Goal: Task Accomplishment & Management: Manage account settings

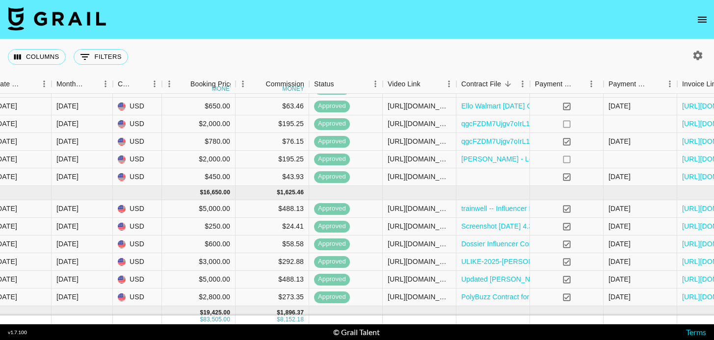
scroll to position [99, 707]
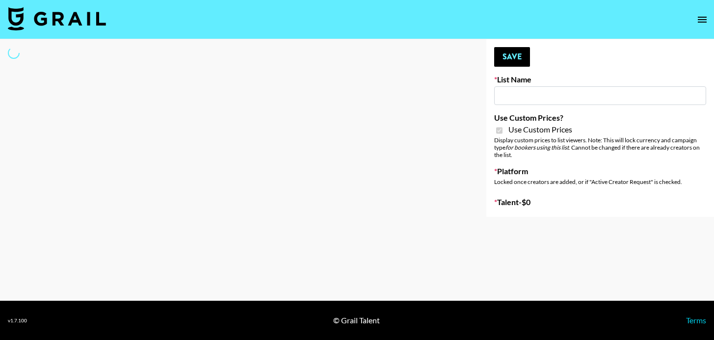
type input "Babbel - 3rd Sept"
checkbox input "true"
select select "Brand"
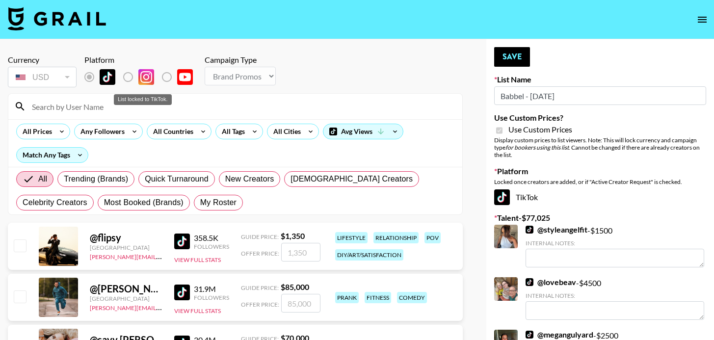
click at [149, 99] on div "List locked to TikTok." at bounding box center [143, 99] width 58 height 11
click at [143, 112] on input at bounding box center [241, 107] width 430 height 16
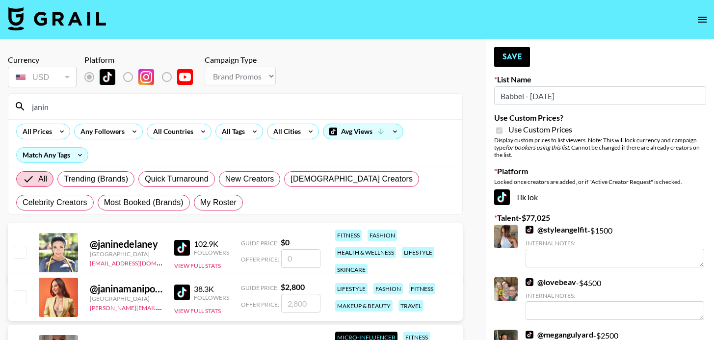
type input "janine"
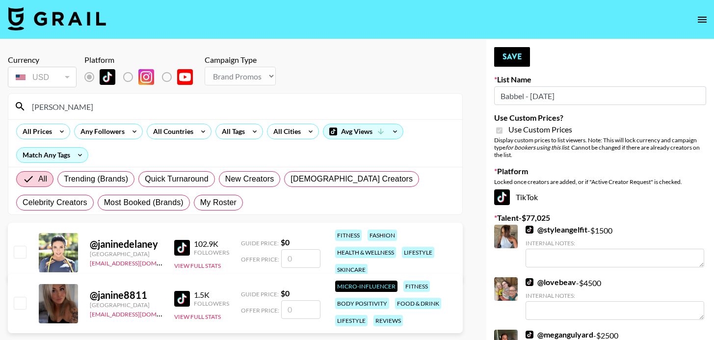
click at [27, 247] on div "@ janinedelaney United States madilyn@grail-talent.com 102.9K Followers View Fu…" at bounding box center [235, 252] width 455 height 59
click at [291, 254] on input "number" at bounding box center [300, 258] width 39 height 19
checkbox input "true"
type input "2"
checkbox input "false"
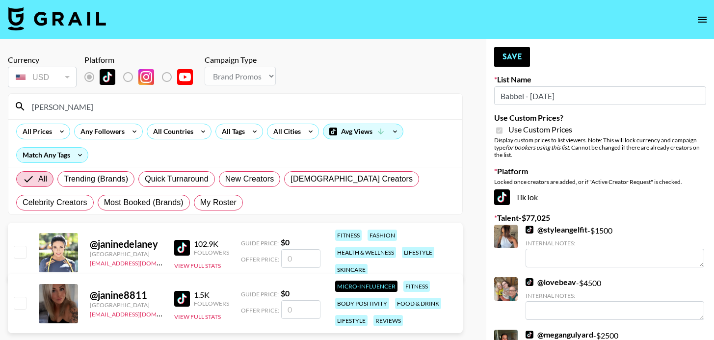
checkbox input "true"
type input "1500"
click at [499, 54] on button "Save" at bounding box center [512, 57] width 36 height 20
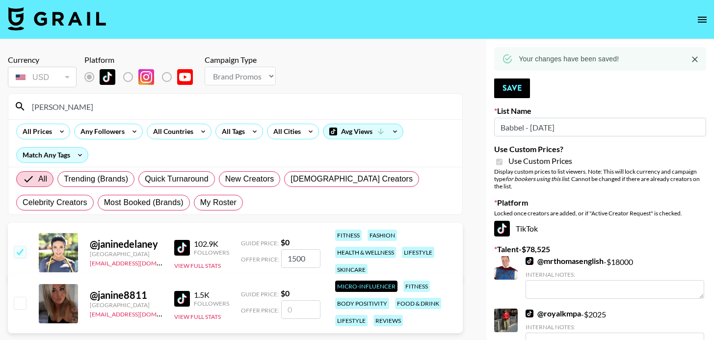
click at [196, 290] on div "1.5K" at bounding box center [211, 295] width 35 height 10
click at [178, 294] on img at bounding box center [182, 299] width 16 height 16
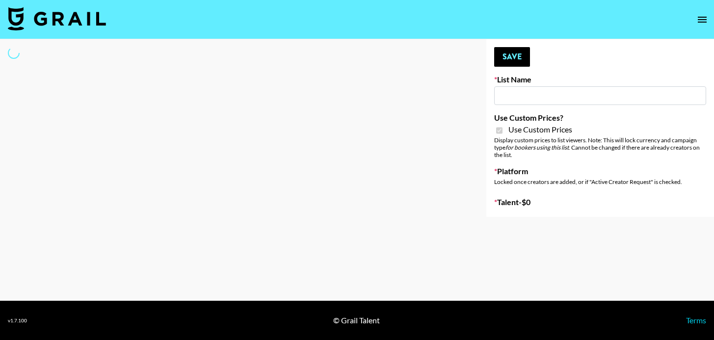
type input "Axis-Y - 3rd Sept"
checkbox input "true"
select select "Brand"
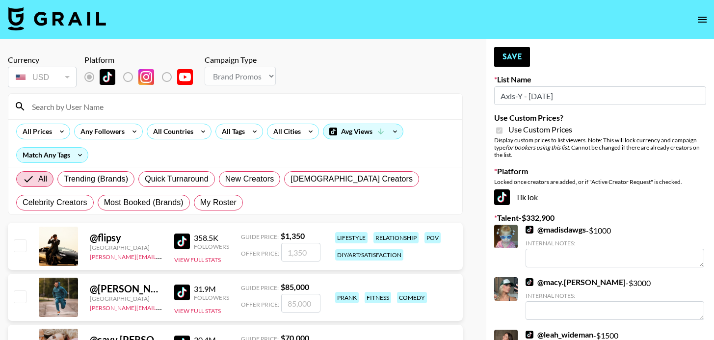
click at [97, 116] on div at bounding box center [235, 107] width 454 height 26
click at [96, 104] on input at bounding box center [241, 107] width 430 height 16
type input "janine"
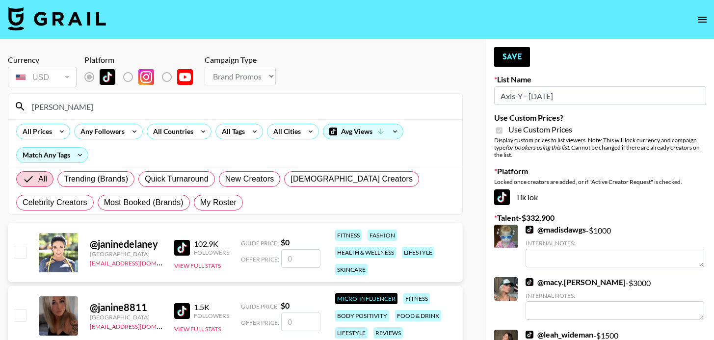
click at [286, 255] on input "number" at bounding box center [300, 258] width 39 height 19
type input "1"
checkbox input "true"
click at [297, 259] on input "11500" at bounding box center [300, 258] width 39 height 19
type input "1500"
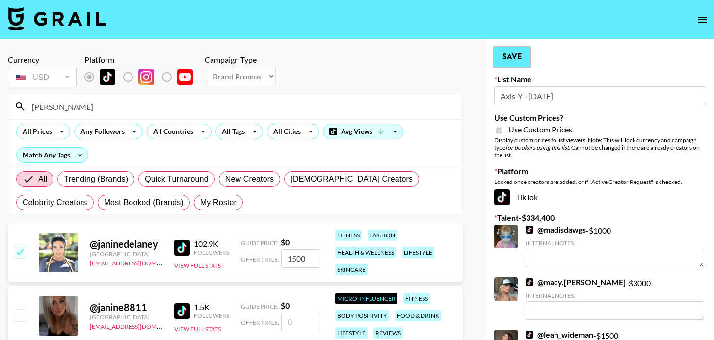
click at [505, 58] on button "Save" at bounding box center [512, 57] width 36 height 20
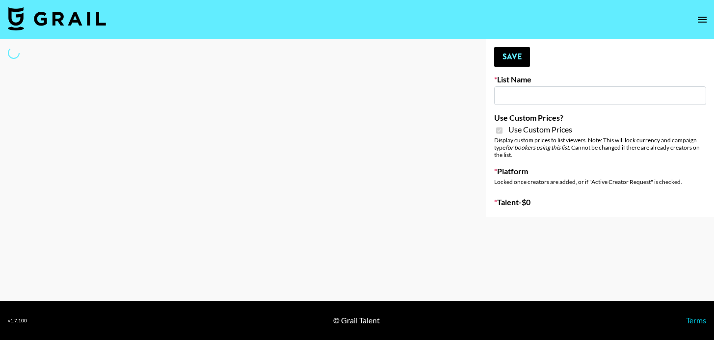
type input "Axis-Y - 3rd Sept"
checkbox input "true"
select select "Brand"
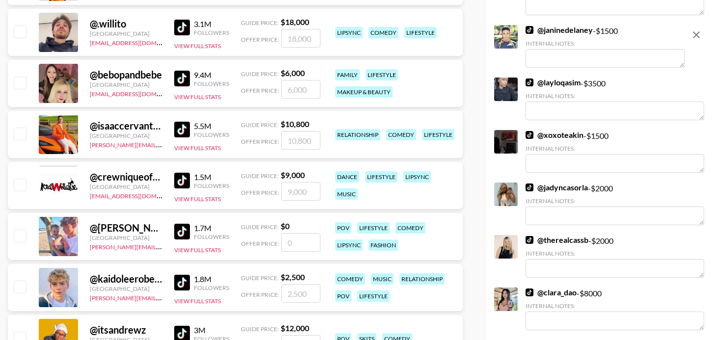
scroll to position [3359, 0]
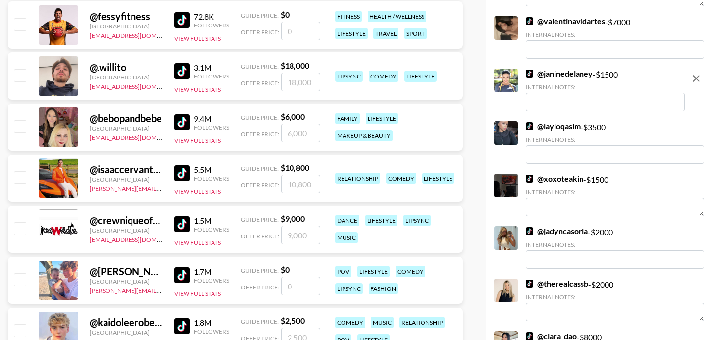
click at [696, 80] on icon "remove" at bounding box center [697, 79] width 12 height 12
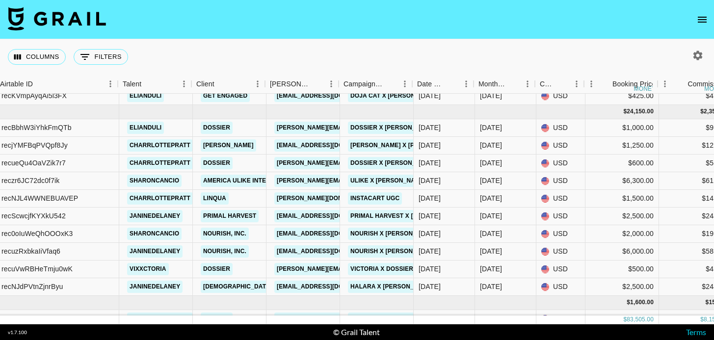
scroll to position [420, 209]
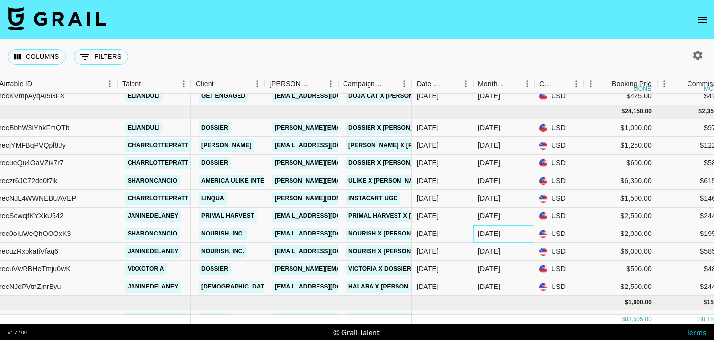
click at [493, 235] on div "[DATE]" at bounding box center [489, 234] width 22 height 10
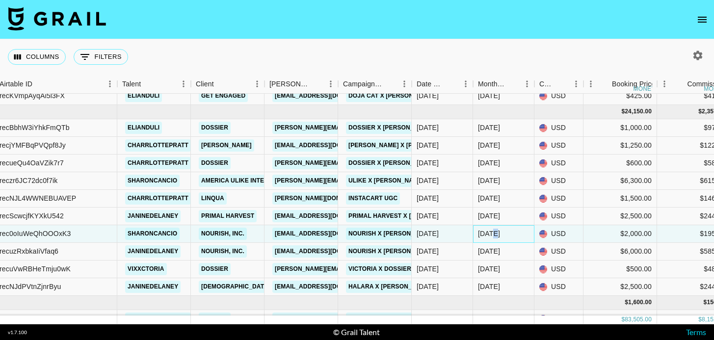
click at [493, 235] on div "[DATE]" at bounding box center [489, 234] width 22 height 10
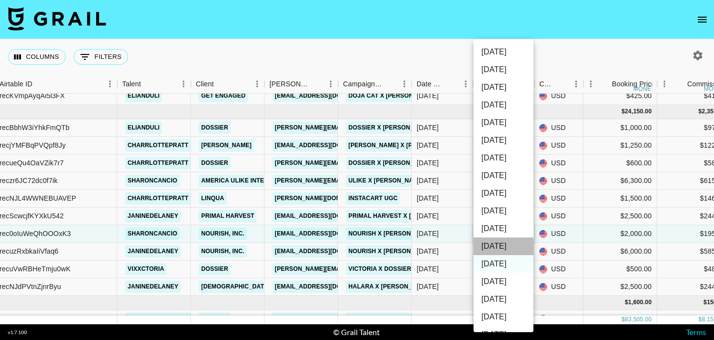
click at [516, 247] on li "[DATE]" at bounding box center [504, 247] width 60 height 18
type input "[DATE]"
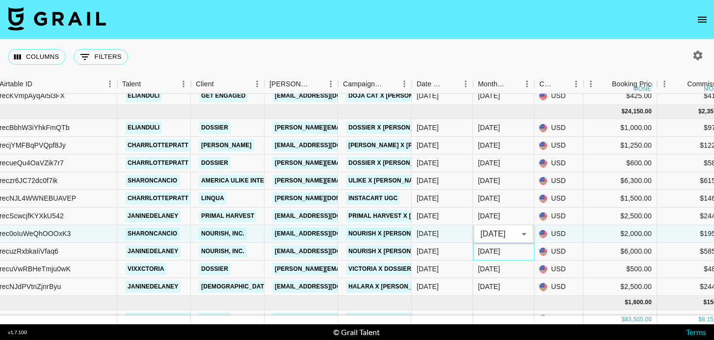
click at [500, 249] on div "[DATE]" at bounding box center [489, 251] width 22 height 10
click at [500, 264] on div "[DATE]" at bounding box center [489, 269] width 22 height 10
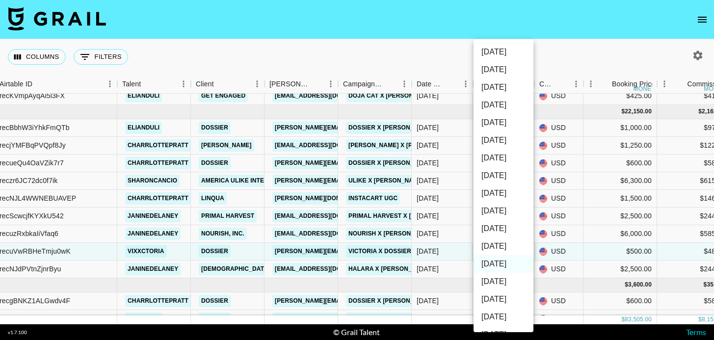
click at [456, 235] on div at bounding box center [357, 170] width 714 height 340
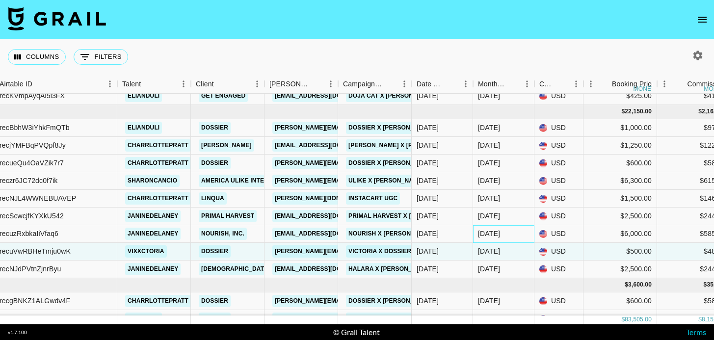
click at [496, 234] on div "[DATE]" at bounding box center [489, 234] width 22 height 10
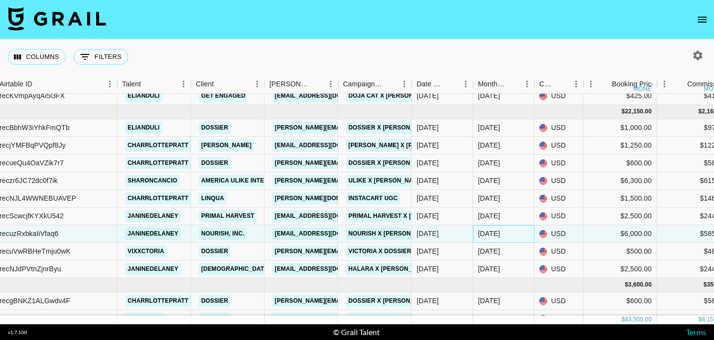
click at [496, 234] on div "[DATE]" at bounding box center [489, 234] width 22 height 10
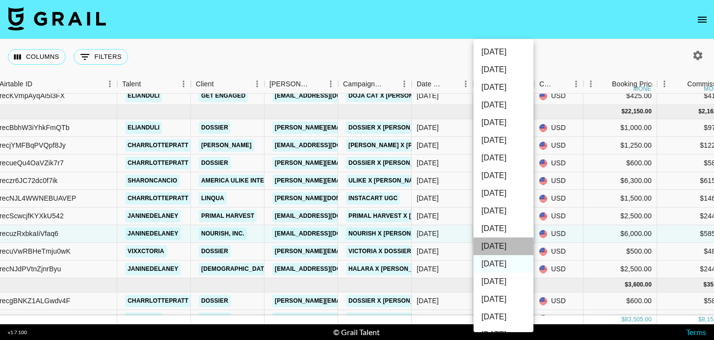
click at [512, 242] on li "[DATE]" at bounding box center [504, 247] width 60 height 18
type input "[DATE]"
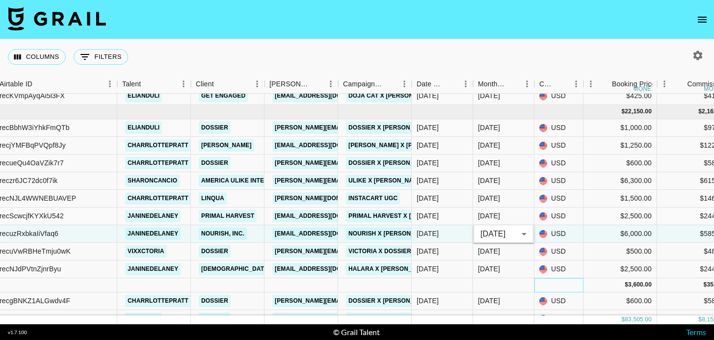
click at [580, 290] on div at bounding box center [558, 285] width 49 height 14
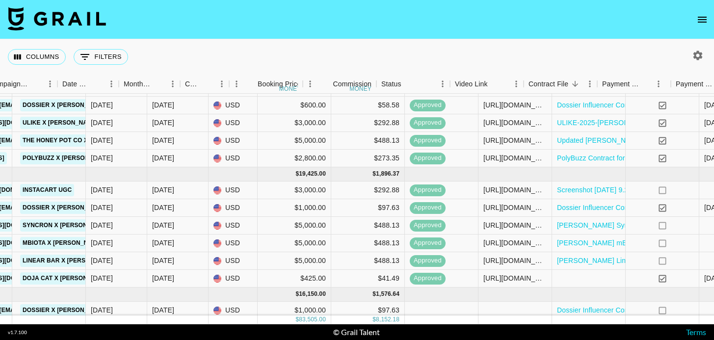
scroll to position [238, 567]
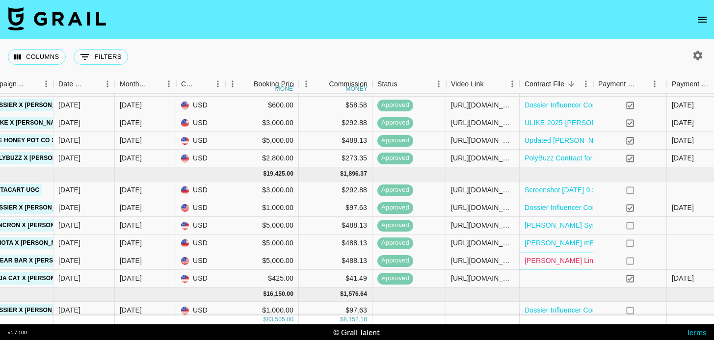
click at [533, 262] on link "[PERSON_NAME] Linear Bar Contract.pdf" at bounding box center [591, 261] width 132 height 10
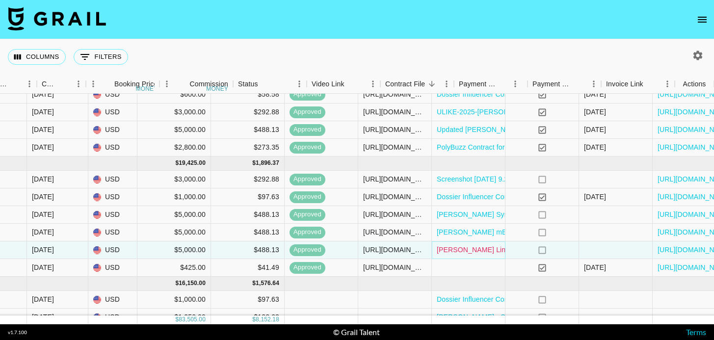
scroll to position [248, 707]
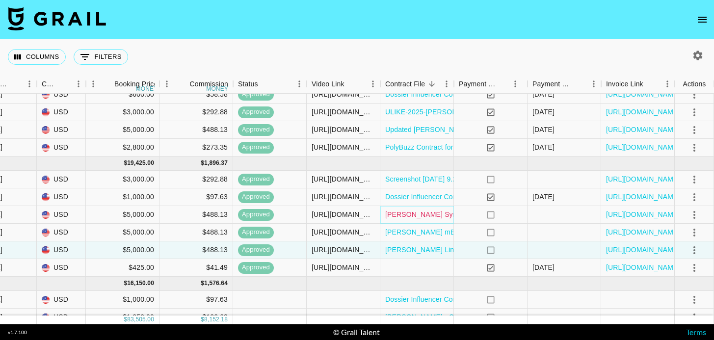
click at [443, 215] on link "[PERSON_NAME] Syncron Contract.pdf" at bounding box center [448, 215] width 126 height 10
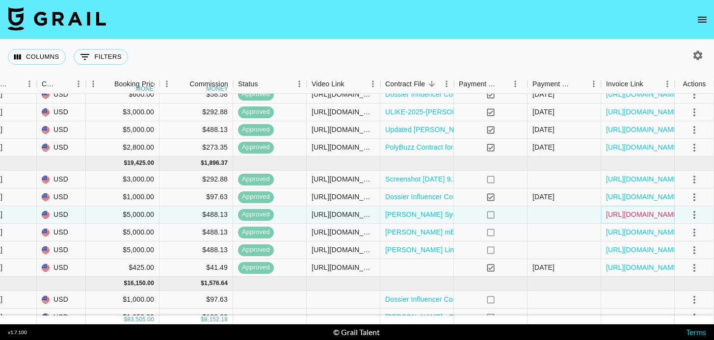
click at [617, 216] on link "[URL][DOMAIN_NAME]" at bounding box center [643, 215] width 74 height 10
